Goal: Register for event/course

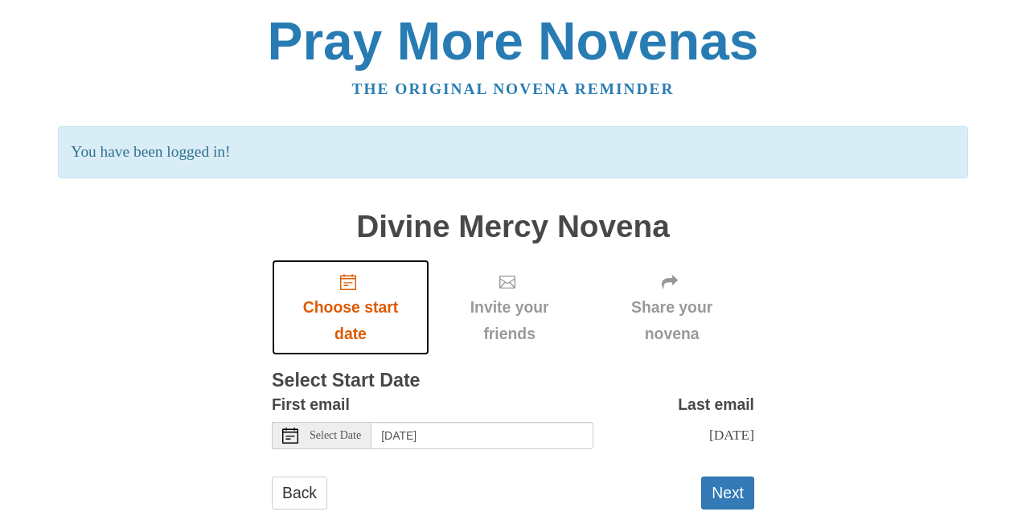
click at [351, 309] on span "Choose start date" at bounding box center [350, 320] width 125 height 53
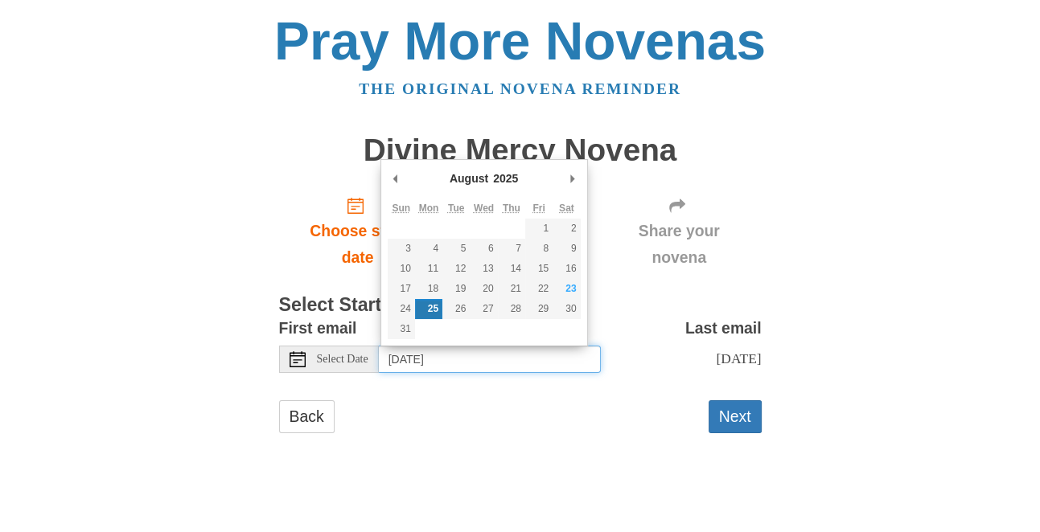
click at [436, 356] on input "Monday, August 25th" at bounding box center [490, 359] width 222 height 27
type input "Saturday, August 23rd"
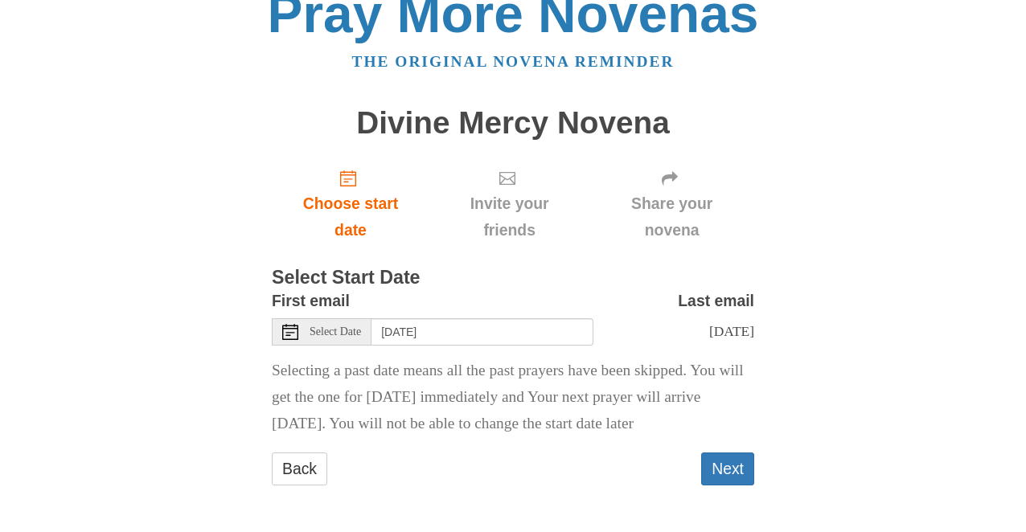
scroll to position [54, 0]
click at [725, 470] on button "Next" at bounding box center [727, 469] width 53 height 33
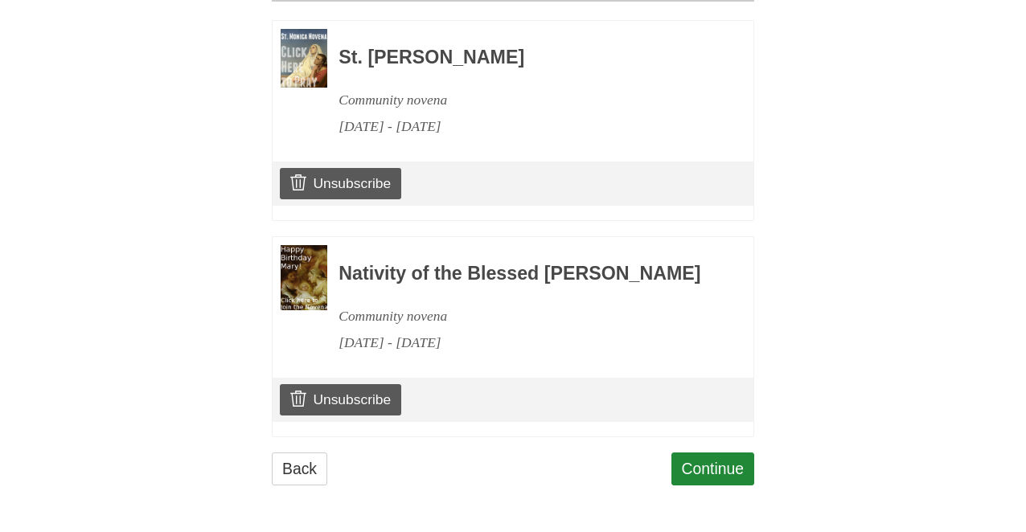
scroll to position [794, 0]
click at [714, 468] on link "Continue" at bounding box center [713, 469] width 84 height 33
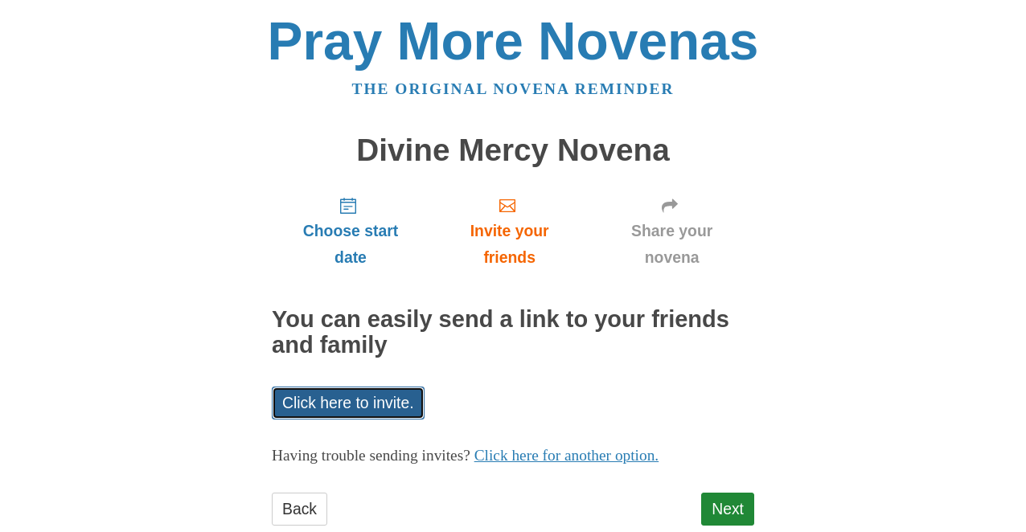
click at [381, 408] on link "Click here to invite." at bounding box center [348, 403] width 153 height 33
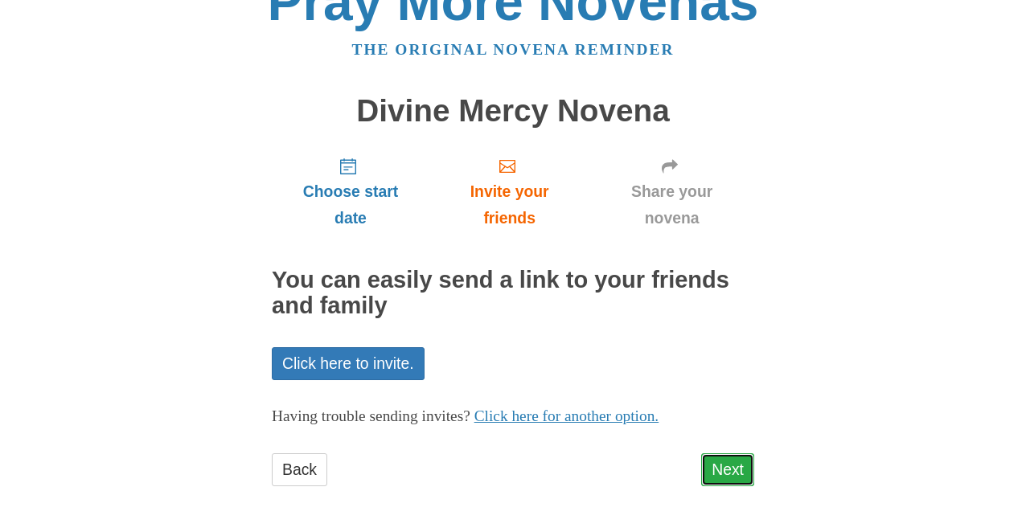
click at [728, 471] on link "Next" at bounding box center [727, 469] width 53 height 33
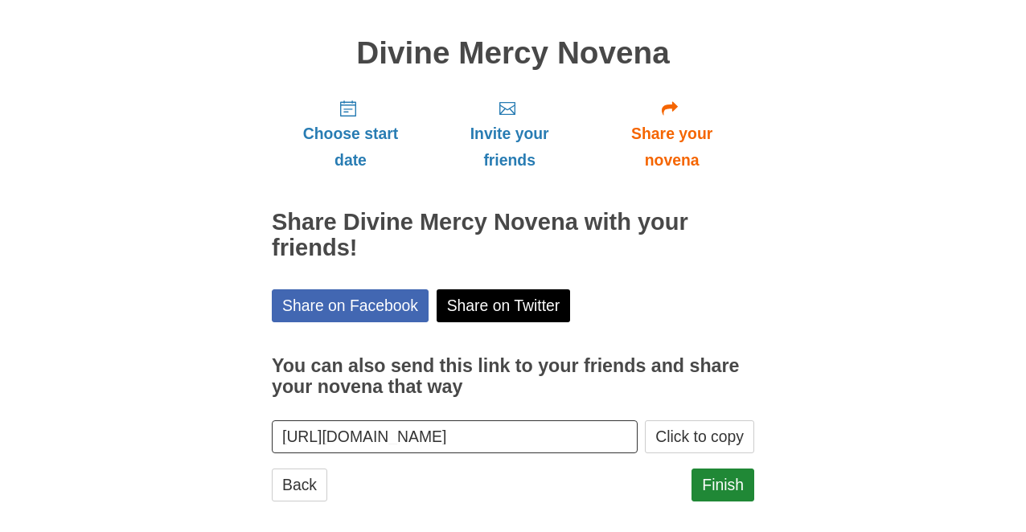
scroll to position [113, 0]
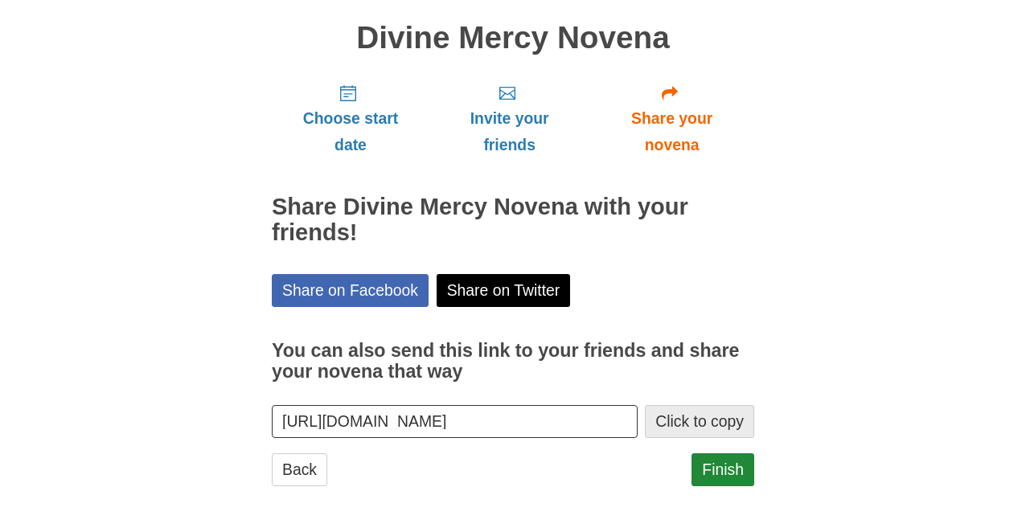
click at [695, 420] on button "Click to copy" at bounding box center [699, 421] width 109 height 33
